Goal: Task Accomplishment & Management: Complete application form

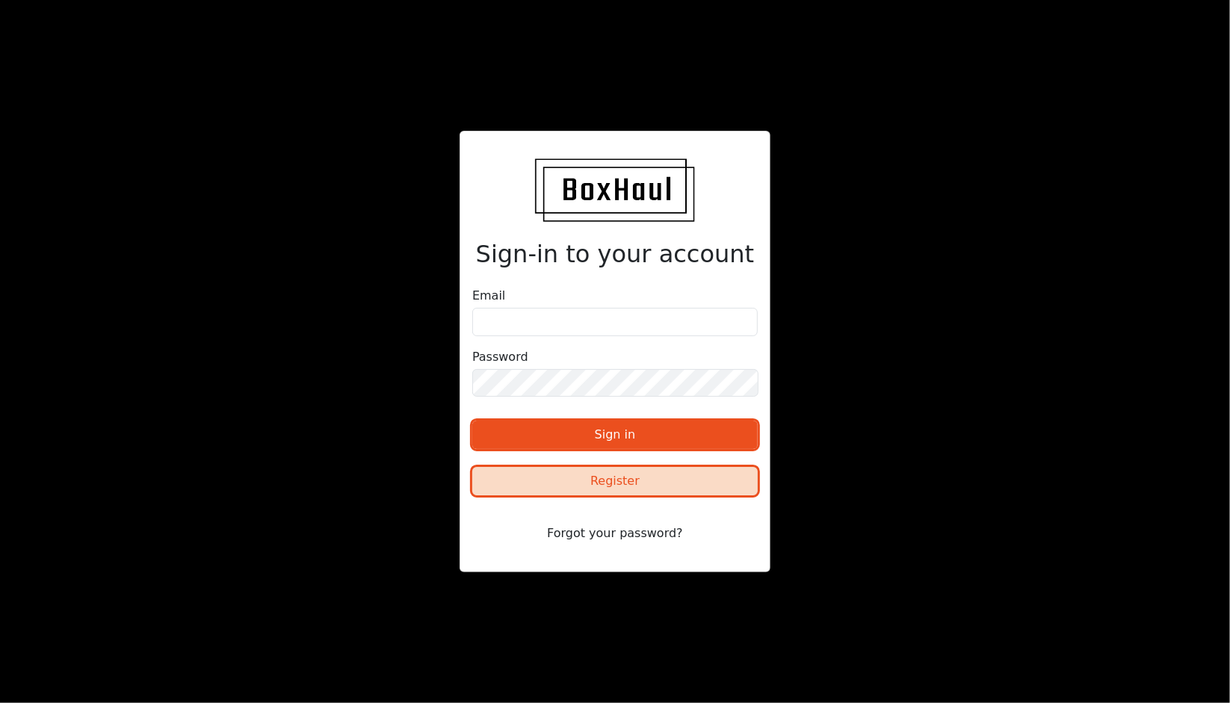
click at [625, 480] on button "Register" at bounding box center [614, 481] width 285 height 28
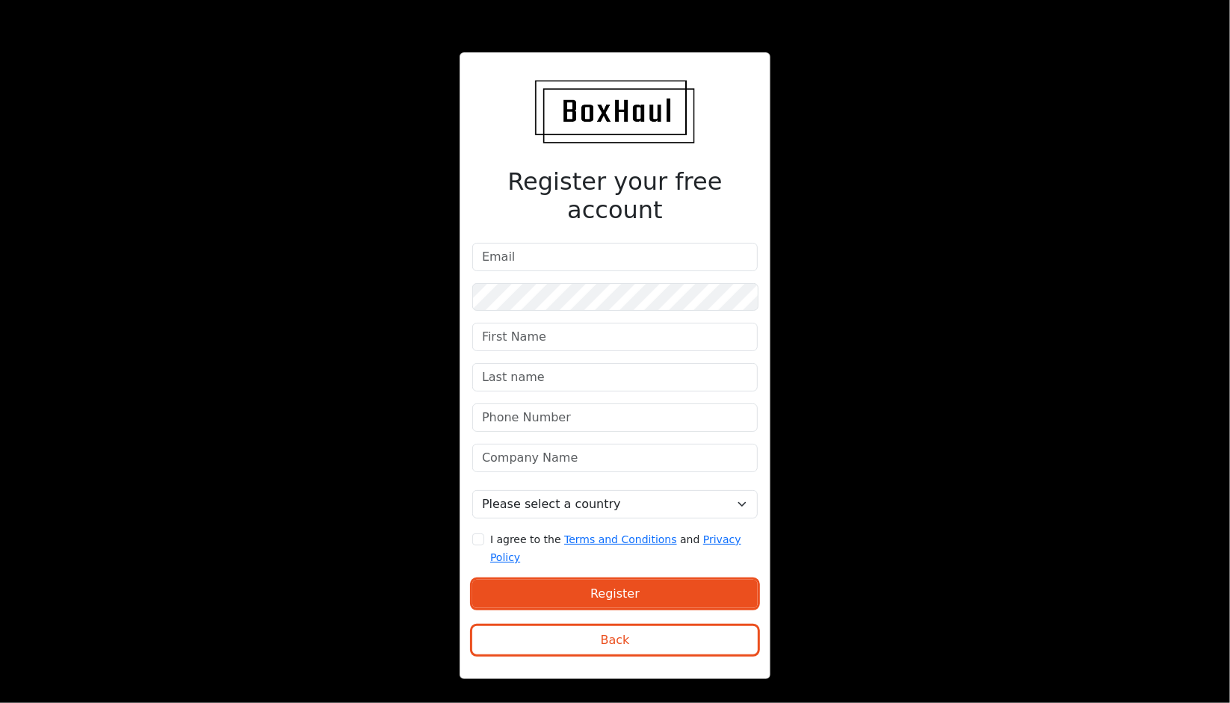
click at [384, 391] on div "Register your free account Please select a country [GEOGRAPHIC_DATA] [GEOGRAPHI…" at bounding box center [615, 351] width 615 height 670
click at [933, 368] on div "Register your free account Please select a country [GEOGRAPHIC_DATA] [GEOGRAPHI…" at bounding box center [615, 351] width 1230 height 703
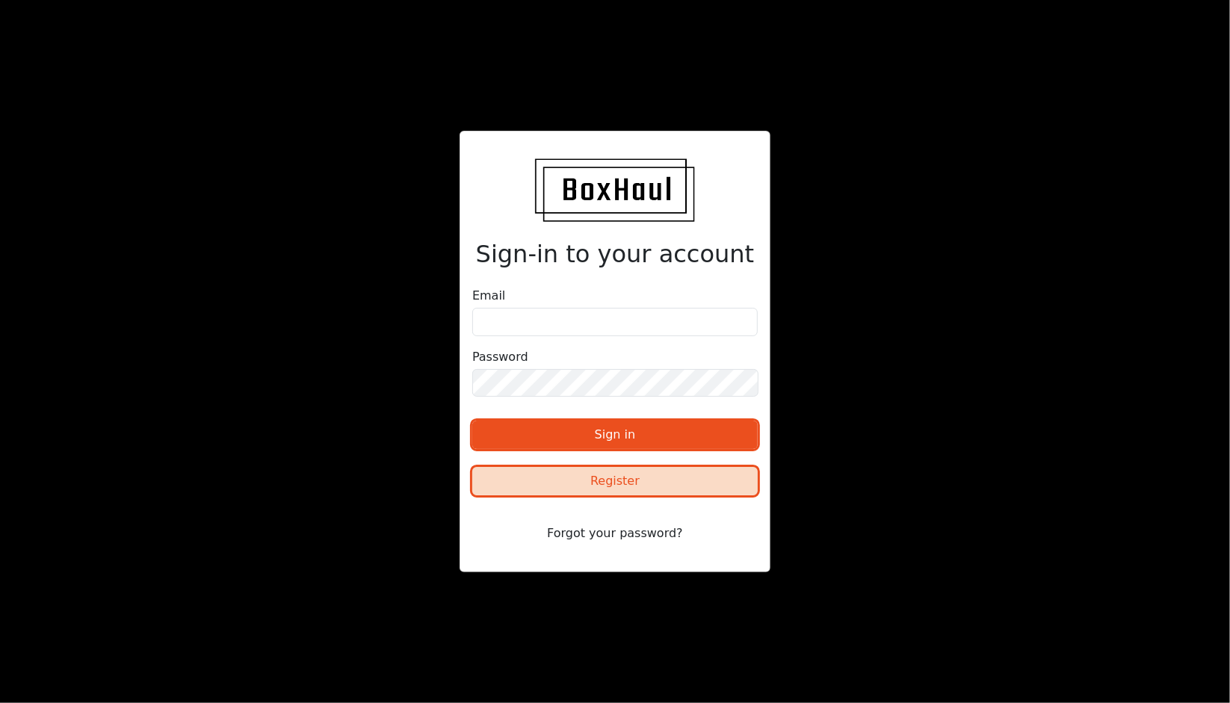
click at [583, 478] on button "Register" at bounding box center [614, 481] width 285 height 28
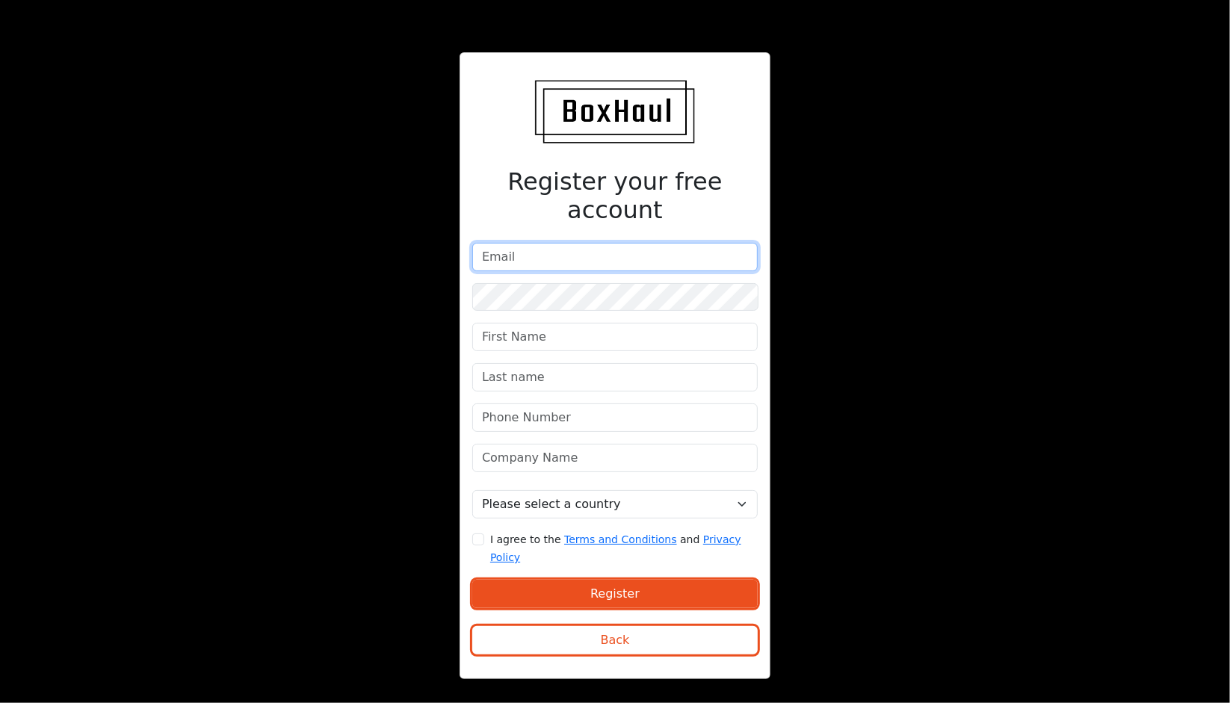
click at [521, 258] on input "email" at bounding box center [614, 257] width 285 height 28
type input "[EMAIL_ADDRESS][DOMAIN_NAME]"
drag, startPoint x: 645, startPoint y: 253, endPoint x: 417, endPoint y: 247, distance: 227.9
click at [417, 247] on div "Register your free account [EMAIL_ADDRESS][DOMAIN_NAME] Please select a country…" at bounding box center [615, 351] width 615 height 670
click at [501, 255] on input "email" at bounding box center [614, 257] width 285 height 28
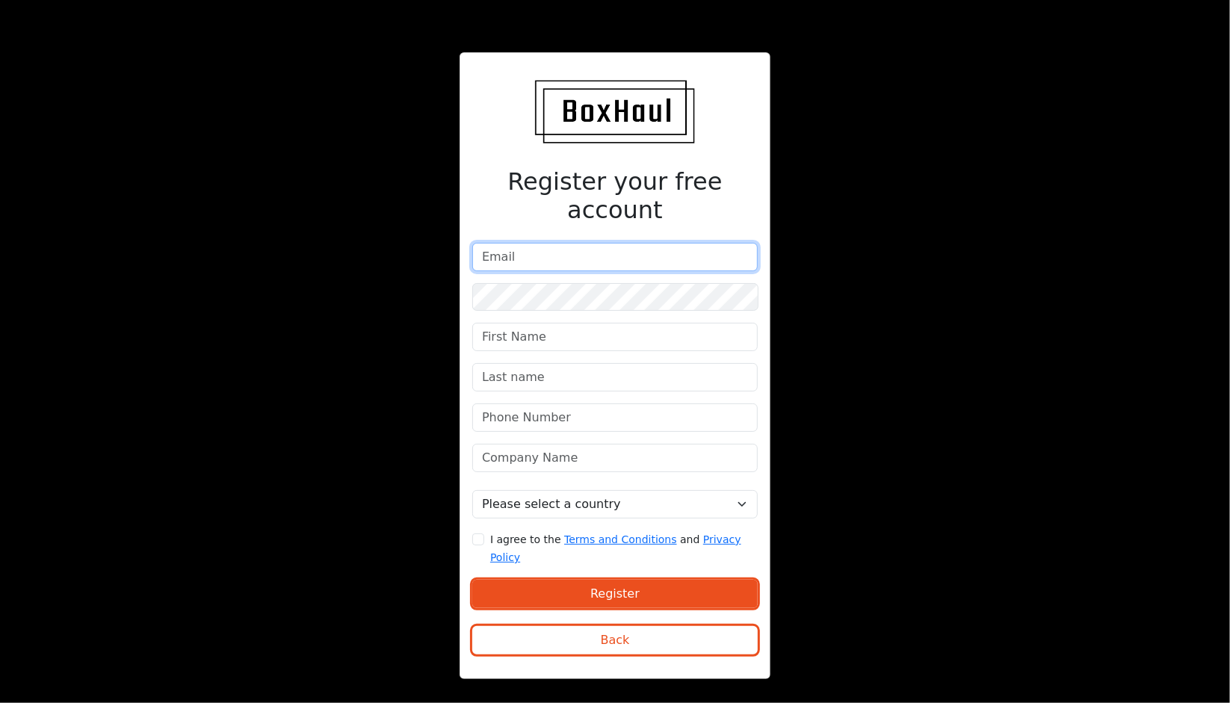
type input "[EMAIL_ADDRESS][DOMAIN_NAME]"
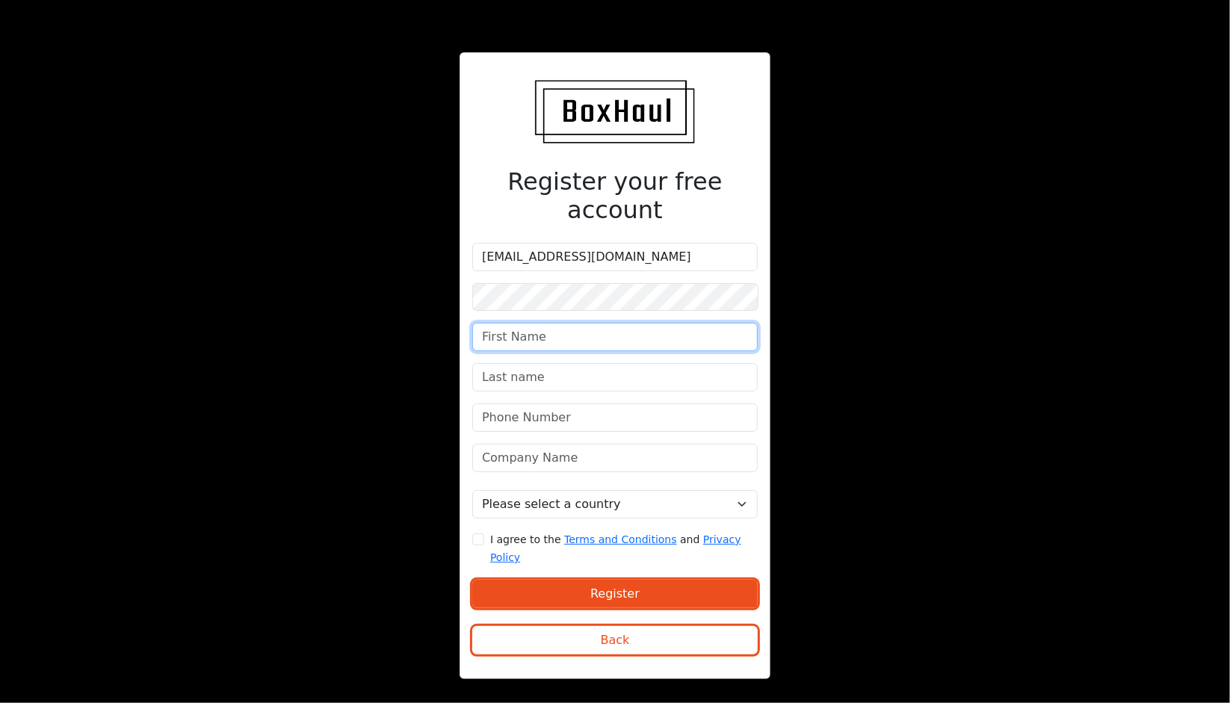
click at [526, 332] on input "text" at bounding box center [614, 337] width 285 height 28
type input "[PERSON_NAME]"
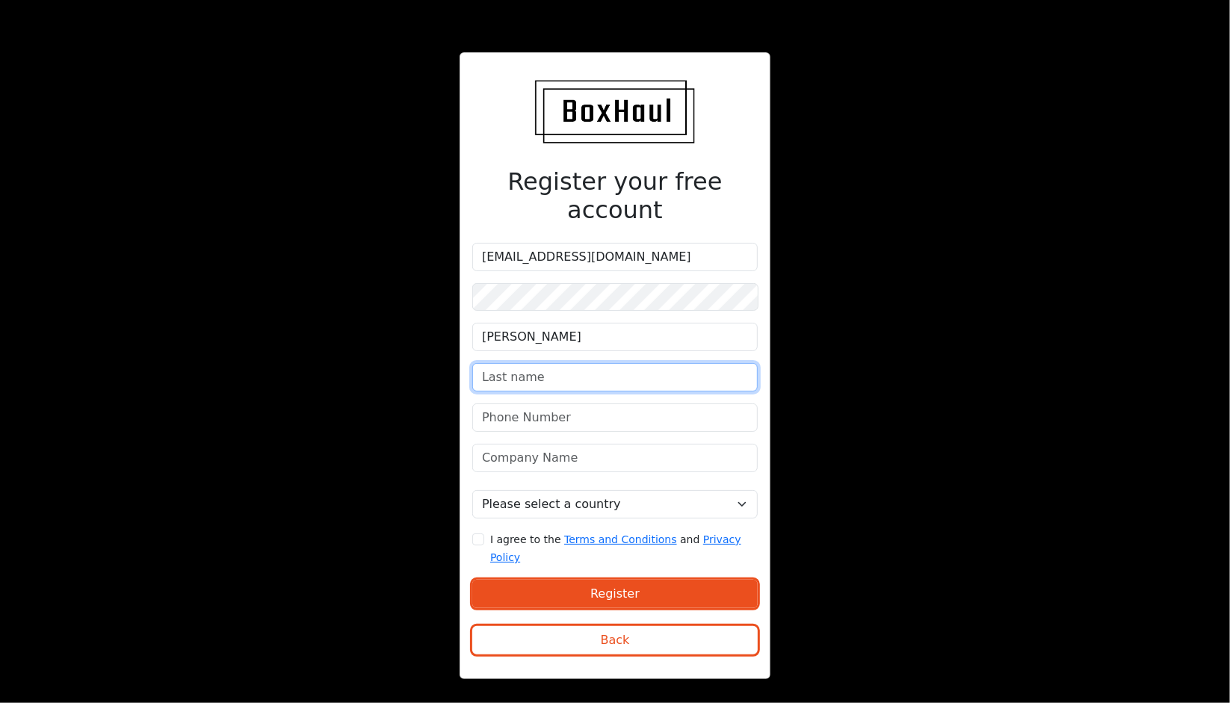
click at [542, 377] on input "text" at bounding box center [614, 377] width 285 height 28
type input "[PERSON_NAME]"
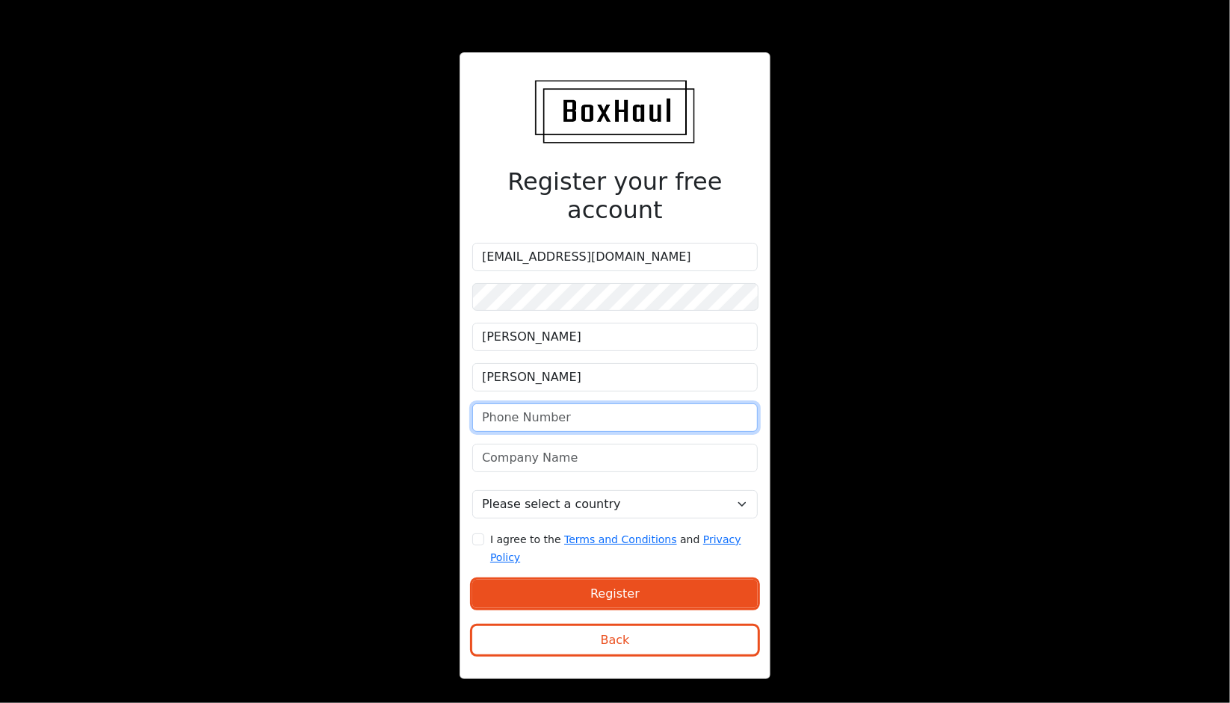
click at [565, 412] on input "phone" at bounding box center [614, 417] width 285 height 28
type input "07388564669"
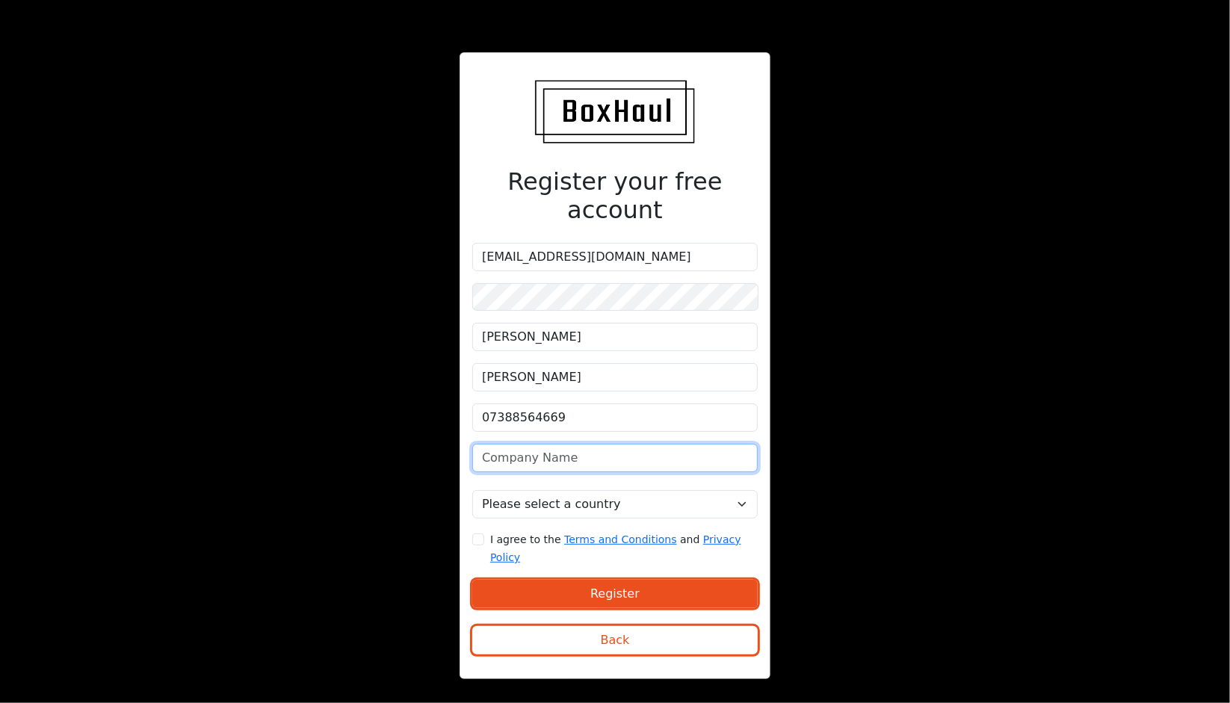
click at [571, 458] on input "text" at bounding box center [614, 458] width 285 height 28
type input "HGH TRANSPORT LTD"
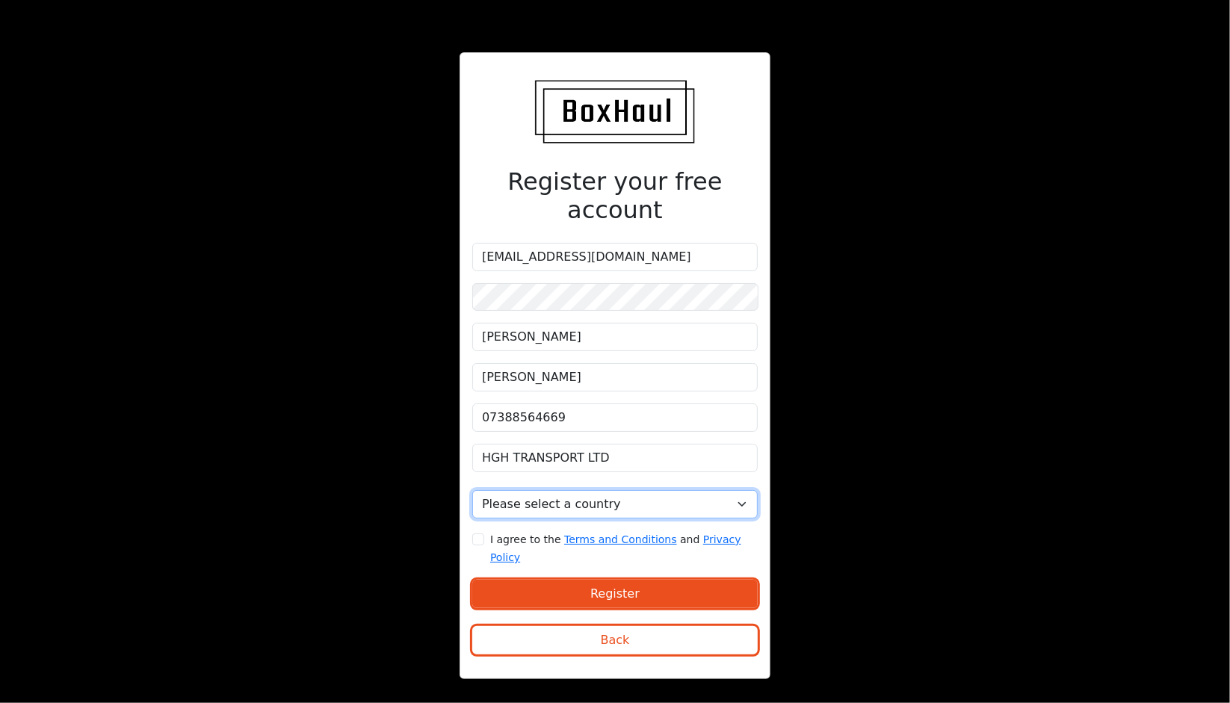
click at [562, 500] on select "Please select a country [GEOGRAPHIC_DATA] [GEOGRAPHIC_DATA] [GEOGRAPHIC_DATA] […" at bounding box center [614, 504] width 285 height 28
select select "[GEOGRAPHIC_DATA]"
click at [472, 490] on select "Please select a country [GEOGRAPHIC_DATA] [GEOGRAPHIC_DATA] [GEOGRAPHIC_DATA] […" at bounding box center [614, 504] width 285 height 28
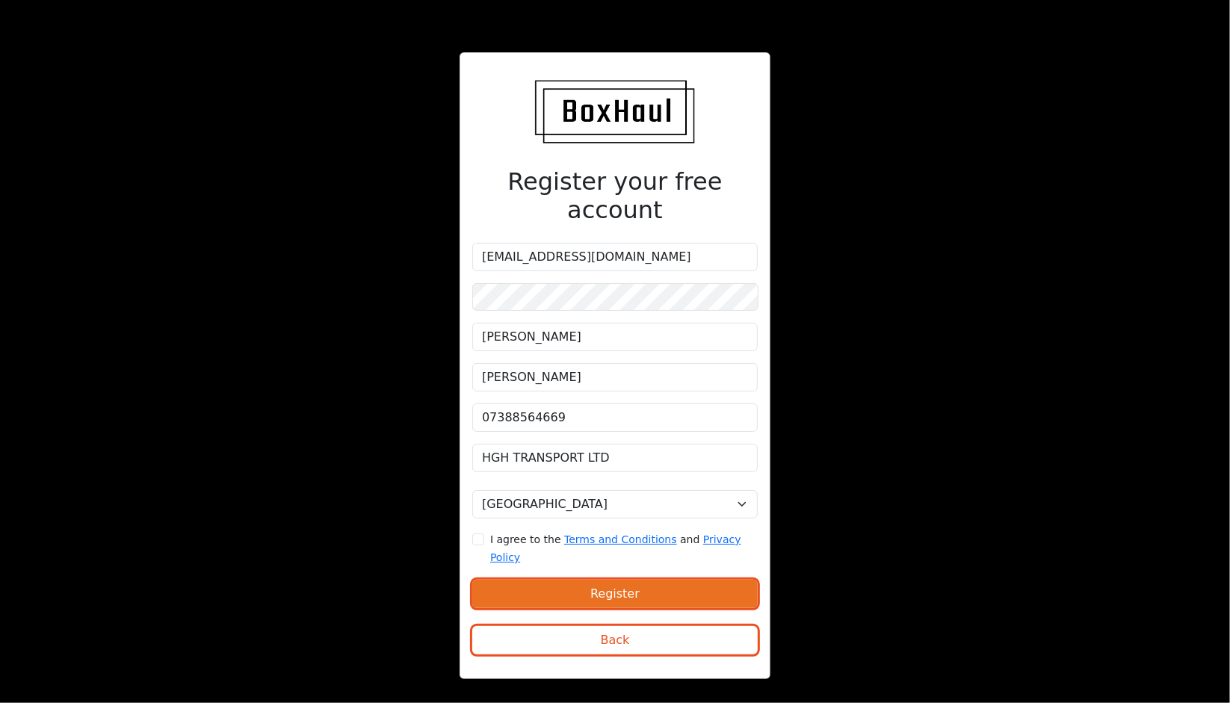
click at [592, 580] on button "Register" at bounding box center [614, 594] width 285 height 28
click at [477, 533] on input "I agree to the Terms and Conditions and Privacy Policy" at bounding box center [478, 539] width 12 height 12
checkbox input "true"
click at [577, 580] on button "Register" at bounding box center [614, 594] width 285 height 28
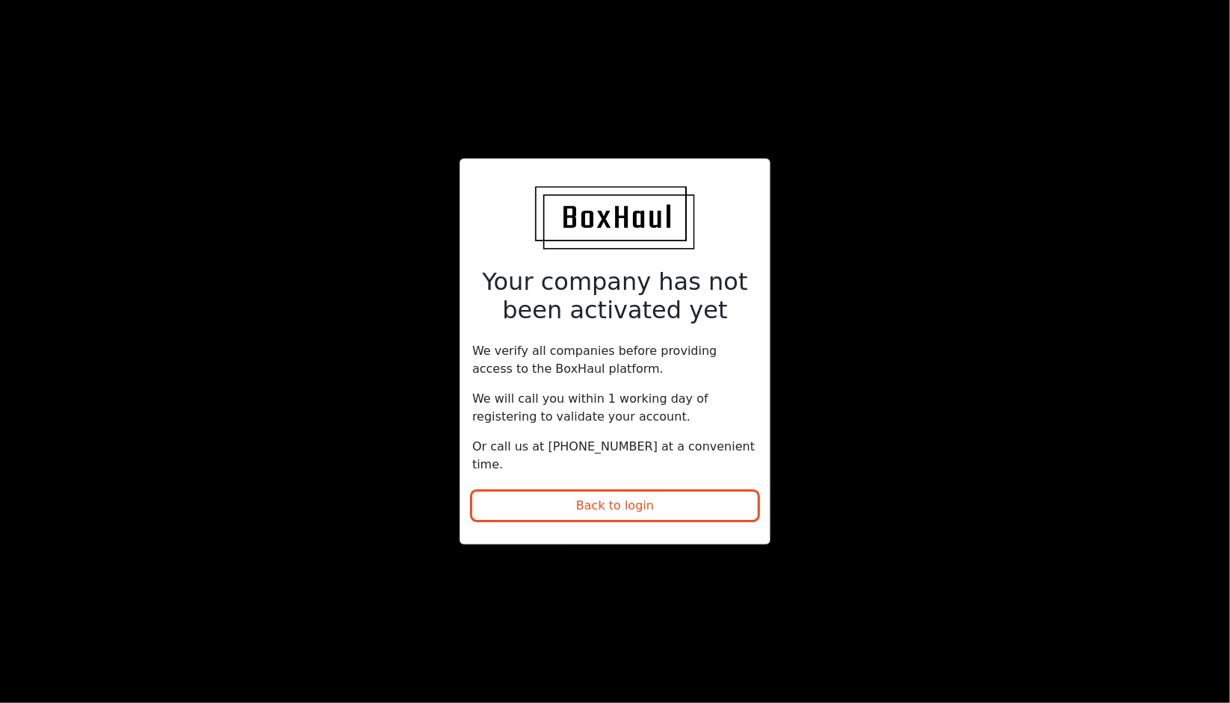
click at [1086, 217] on div "Your company has not been activated yet We verify all companies before providin…" at bounding box center [615, 351] width 1230 height 703
click at [620, 498] on button "Back to login" at bounding box center [614, 506] width 285 height 28
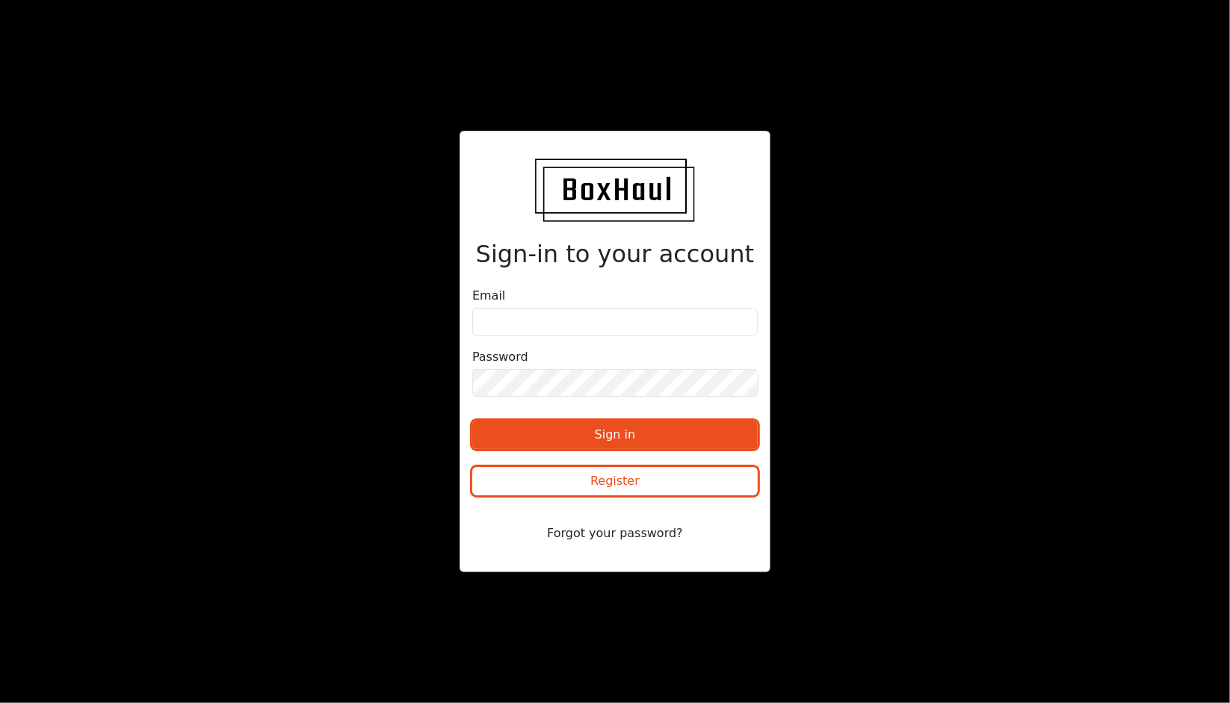
click at [209, 153] on div "Sign-in to your account Email Password Sign in Register Forgot your password?" at bounding box center [615, 351] width 1230 height 703
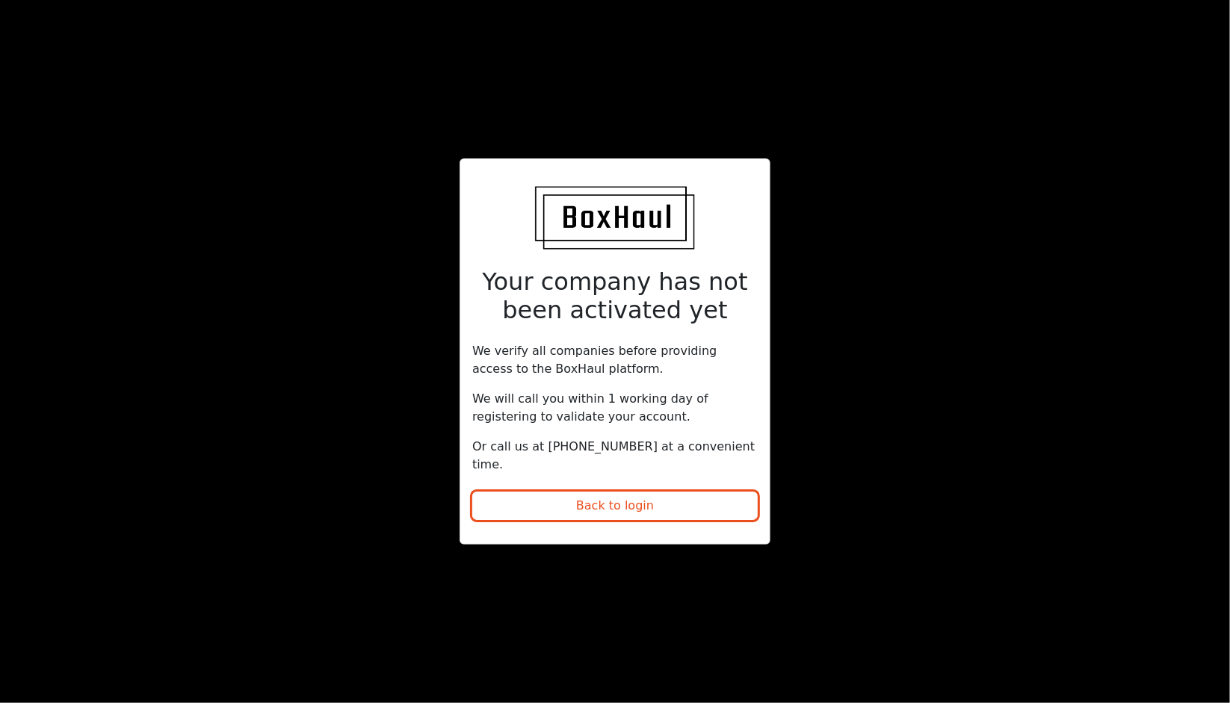
drag, startPoint x: 884, startPoint y: 237, endPoint x: 894, endPoint y: 237, distance: 10.5
click at [894, 237] on div "Your company has not been activated yet We verify all companies before providin…" at bounding box center [615, 351] width 615 height 387
click at [572, 496] on button "Back to login" at bounding box center [614, 506] width 285 height 28
